Goal: Information Seeking & Learning: Learn about a topic

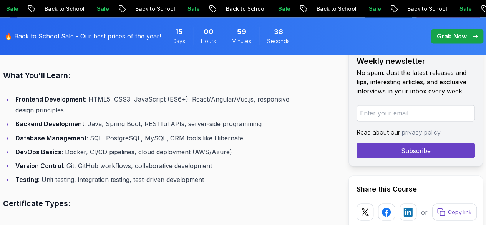
scroll to position [596, 0]
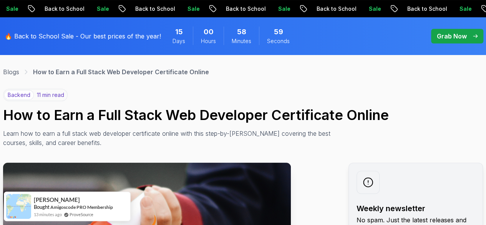
scroll to position [0, 0]
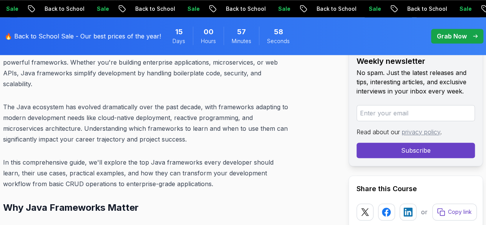
scroll to position [384, 0]
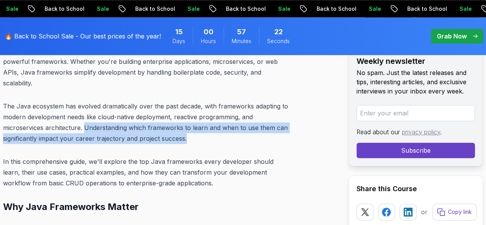
drag, startPoint x: 3, startPoint y: 113, endPoint x: 98, endPoint y: 128, distance: 96.3
click at [98, 128] on p "The Java ecosystem has evolved dramatically over the past decade, with framewor…" at bounding box center [147, 122] width 288 height 43
copy p "Understanding which frameworks to learn and when to use them can significantly …"
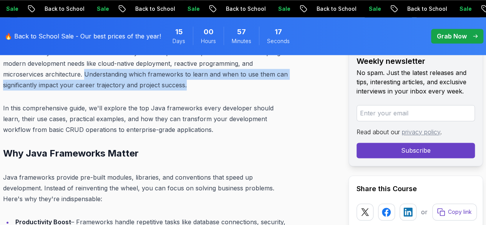
scroll to position [442, 0]
